Goal: Information Seeking & Learning: Find specific fact

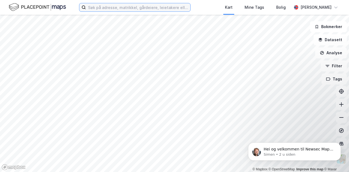
click at [155, 8] on input at bounding box center [138, 7] width 104 height 8
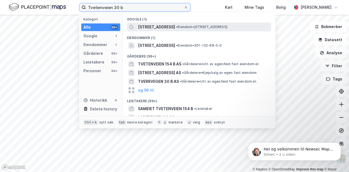
type input "Tvetenveien 30 b"
click at [159, 25] on span "Tvetenveien 30B" at bounding box center [156, 27] width 37 height 7
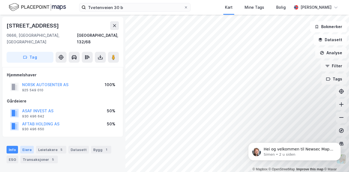
click at [24, 146] on div "Eiere" at bounding box center [27, 150] width 14 height 8
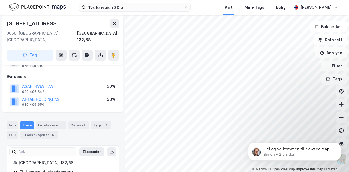
scroll to position [53, 0]
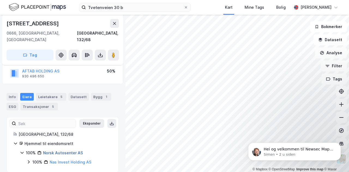
click at [55, 150] on div "Norsk Autosenter AS" at bounding box center [63, 153] width 40 height 7
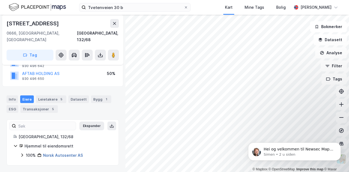
scroll to position [44, 0]
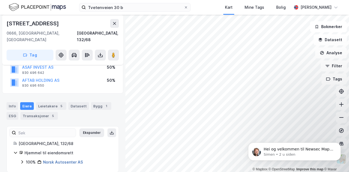
click at [69, 160] on link "Norsk Autosenter AS" at bounding box center [63, 162] width 40 height 5
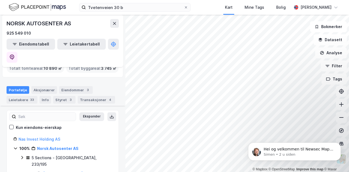
scroll to position [65, 0]
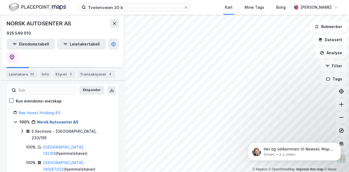
click at [70, 120] on link "Norsk Autosenter AS" at bounding box center [57, 122] width 41 height 5
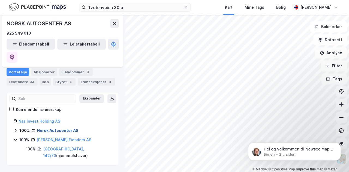
scroll to position [36, 0]
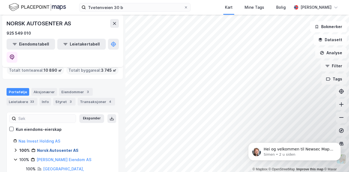
click at [56, 148] on link "Norsk Autosenter AS" at bounding box center [57, 150] width 41 height 5
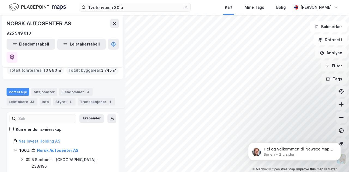
scroll to position [65, 0]
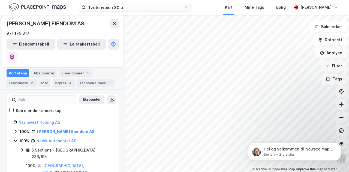
scroll to position [55, 0]
click at [62, 79] on div "Styret 3" at bounding box center [64, 83] width 22 height 8
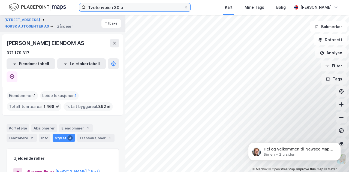
click at [124, 8] on input "Tvetenveien 30 b" at bounding box center [135, 7] width 98 height 8
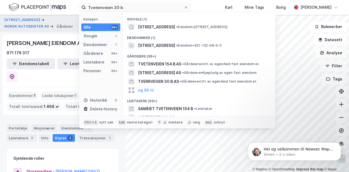
click at [55, 45] on div "SKREO EIENDOM AS" at bounding box center [46, 43] width 79 height 9
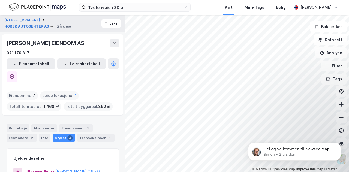
scroll to position [27, 0]
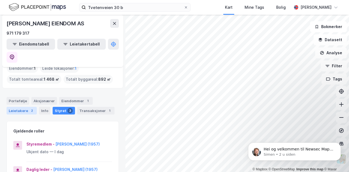
click at [26, 107] on div "Leietakere 2" at bounding box center [22, 111] width 30 height 8
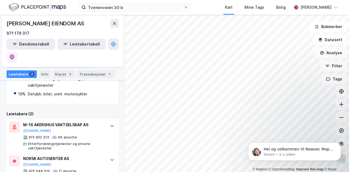
scroll to position [122, 0]
